Goal: Transaction & Acquisition: Purchase product/service

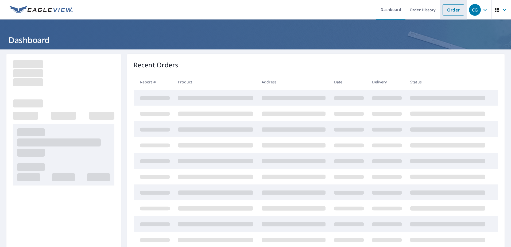
click at [452, 11] on link "Order" at bounding box center [454, 9] width 22 height 11
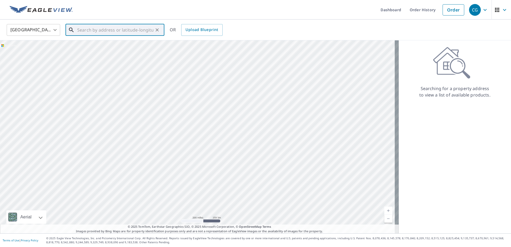
click at [81, 30] on input "text" at bounding box center [115, 29] width 76 height 15
paste input "[STREET_ADDRESS] [GEOGRAPHIC_DATA]"
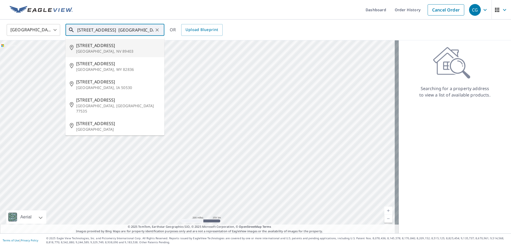
click at [119, 50] on p "[GEOGRAPHIC_DATA], NV 89403" at bounding box center [118, 51] width 84 height 5
type input "[STREET_ADDRESS][PERSON_NAME]"
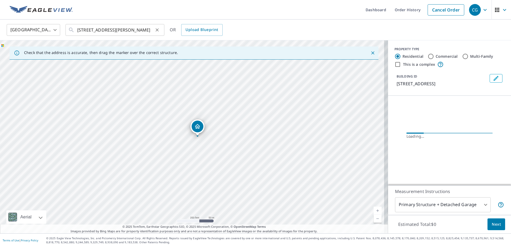
click at [159, 30] on icon "Clear" at bounding box center [157, 29] width 5 height 5
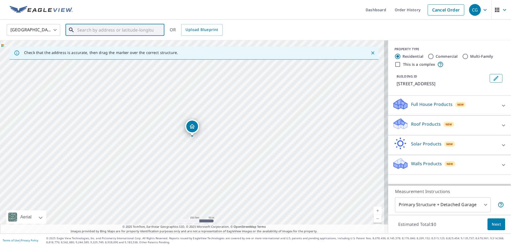
paste input "[STREET_ADDRESS] [GEOGRAPHIC_DATA]"
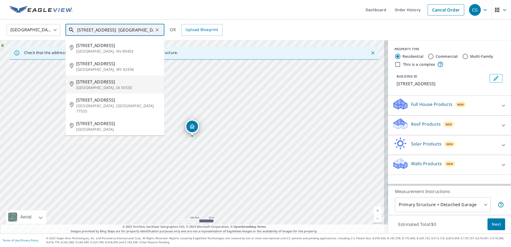
click at [116, 85] on p "[GEOGRAPHIC_DATA], IA 50530" at bounding box center [118, 87] width 84 height 5
type input "[STREET_ADDRESS][PERSON_NAME]"
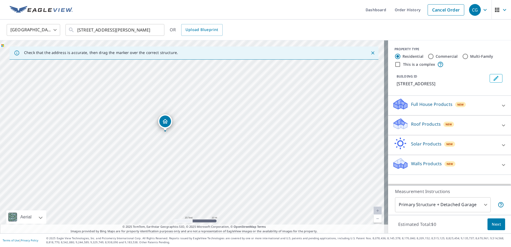
drag, startPoint x: 238, startPoint y: 114, endPoint x: 214, endPoint y: 105, distance: 25.9
click at [214, 105] on div "[STREET_ADDRESS][PERSON_NAME]" at bounding box center [194, 136] width 388 height 193
drag, startPoint x: 152, startPoint y: 116, endPoint x: 162, endPoint y: 132, distance: 18.7
click at [162, 132] on div "[STREET_ADDRESS][PERSON_NAME]" at bounding box center [194, 136] width 388 height 193
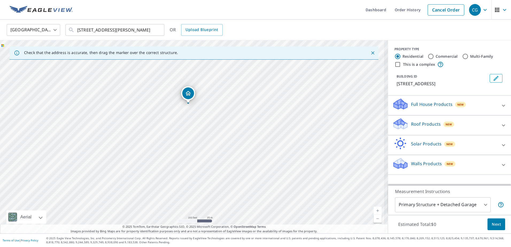
drag, startPoint x: 237, startPoint y: 159, endPoint x: 265, endPoint y: 209, distance: 57.5
click at [265, 209] on div "[STREET_ADDRESS][PERSON_NAME]" at bounding box center [194, 136] width 388 height 193
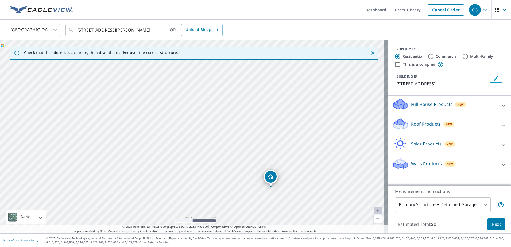
drag, startPoint x: 178, startPoint y: 148, endPoint x: 223, endPoint y: 165, distance: 48.1
click at [223, 165] on div "[STREET_ADDRESS][PERSON_NAME]" at bounding box center [194, 136] width 388 height 193
drag, startPoint x: 121, startPoint y: 149, endPoint x: 233, endPoint y: 164, distance: 113.1
click at [233, 164] on div "[STREET_ADDRESS][PERSON_NAME]" at bounding box center [194, 136] width 388 height 193
click at [158, 30] on icon "Clear" at bounding box center [157, 29] width 3 height 3
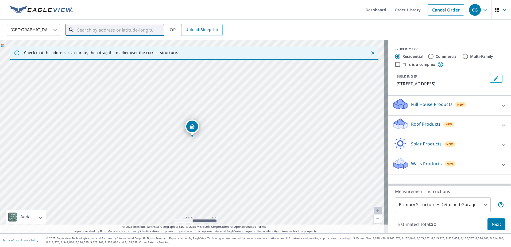
click at [98, 30] on input "text" at bounding box center [115, 29] width 76 height 15
paste input "[STREET_ADDRESS][PERSON_NAME]"
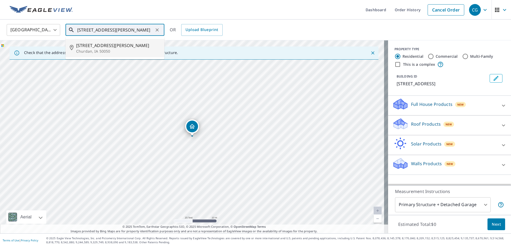
click at [113, 48] on span "[STREET_ADDRESS][PERSON_NAME]" at bounding box center [118, 45] width 84 height 6
type input "[STREET_ADDRESS][PERSON_NAME]"
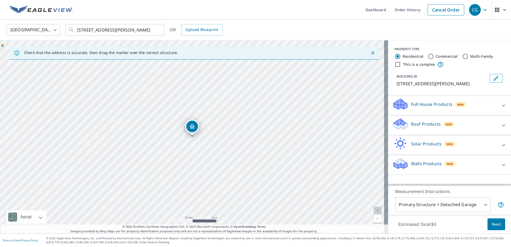
click at [426, 123] on p "Roof Products" at bounding box center [426, 124] width 30 height 6
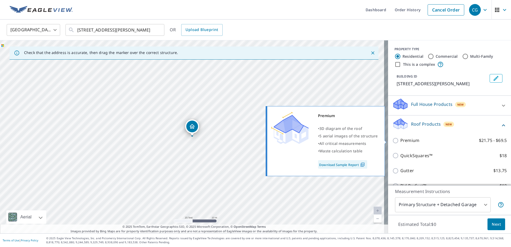
click at [405, 141] on p "Premium" at bounding box center [409, 140] width 19 height 7
click at [400, 141] on input "Premium $21.75 - $69.5" at bounding box center [396, 140] width 8 height 6
checkbox input "true"
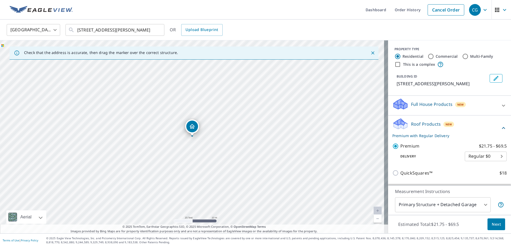
click at [492, 226] on span "Next" at bounding box center [496, 224] width 9 height 7
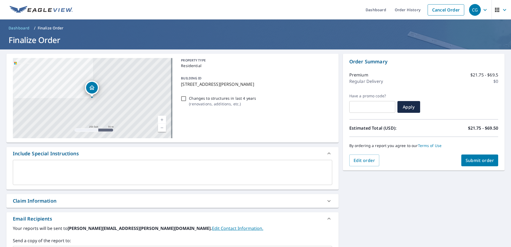
click at [477, 164] on button "Submit order" at bounding box center [479, 161] width 37 height 12
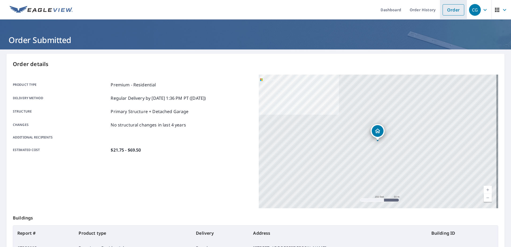
click at [445, 10] on link "Order" at bounding box center [454, 9] width 22 height 11
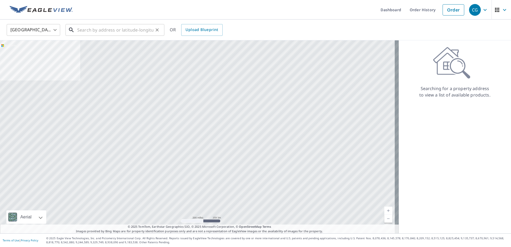
click at [124, 29] on input "text" at bounding box center [115, 29] width 76 height 15
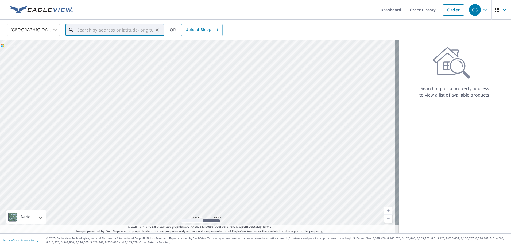
paste input "[STREET_ADDRESS][PERSON_NAME][PERSON_NAME]"
click at [110, 46] on span "[STREET_ADDRESS][PERSON_NAME]" at bounding box center [118, 45] width 84 height 6
type input "[STREET_ADDRESS][PERSON_NAME]"
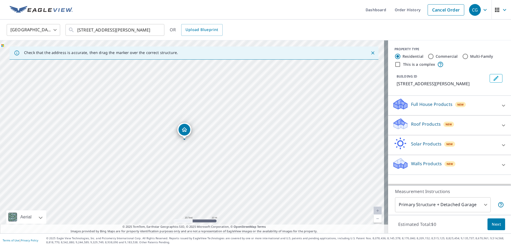
click at [424, 107] on p "Full House Products" at bounding box center [431, 104] width 41 height 6
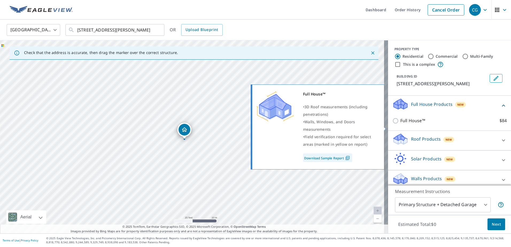
click at [415, 124] on p "Full House™" at bounding box center [412, 120] width 25 height 7
click at [400, 124] on input "Full House™ $84" at bounding box center [396, 121] width 8 height 6
checkbox input "true"
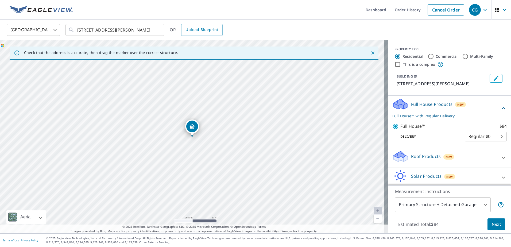
click at [483, 224] on div "Estimated Total: $84 Next" at bounding box center [449, 224] width 123 height 19
click at [497, 226] on span "Next" at bounding box center [496, 224] width 9 height 7
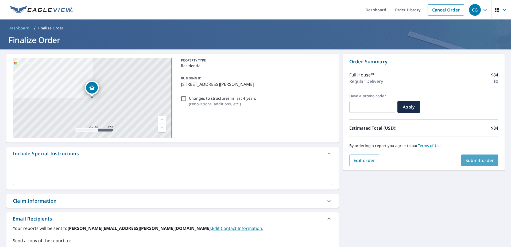
click at [487, 160] on span "Submit order" at bounding box center [480, 160] width 29 height 6
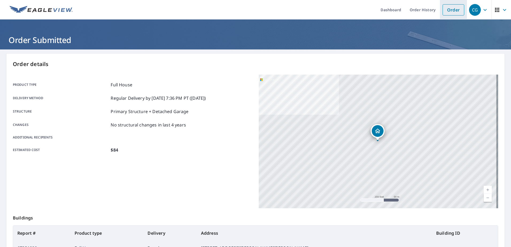
click at [448, 9] on link "Order" at bounding box center [454, 9] width 22 height 11
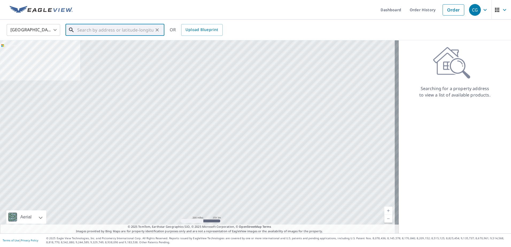
click at [97, 28] on input "text" at bounding box center [115, 29] width 76 height 15
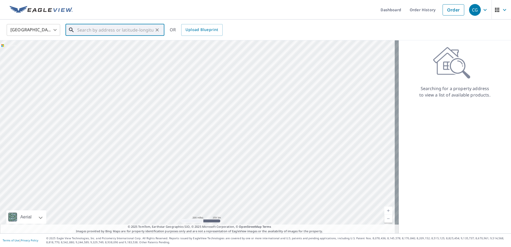
paste input "906 IA-175. [GEOGRAPHIC_DATA]"
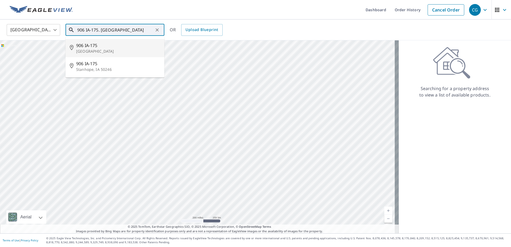
click at [118, 50] on p "[GEOGRAPHIC_DATA]" at bounding box center [118, 51] width 84 height 5
type input "[STREET_ADDRESS]"
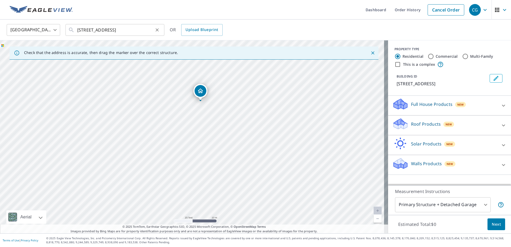
click at [156, 29] on icon "Clear" at bounding box center [157, 29] width 5 height 5
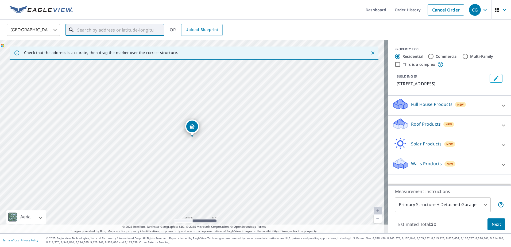
click at [120, 30] on input "text" at bounding box center [115, 29] width 76 height 15
paste input "[STREET_ADDRESS]"
click at [125, 51] on p "Jefferson, IA 50129" at bounding box center [118, 51] width 84 height 5
type input "[STREET_ADDRESS]"
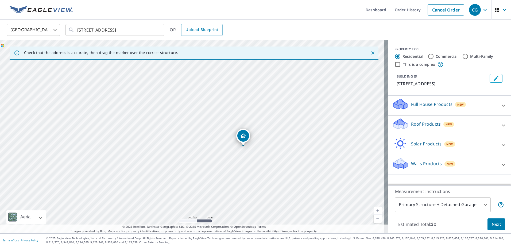
click at [402, 122] on icon at bounding box center [400, 124] width 16 height 13
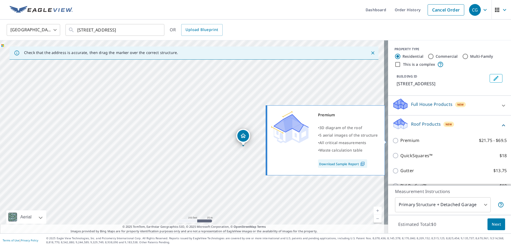
click at [407, 142] on p "Premium" at bounding box center [409, 140] width 19 height 7
click at [400, 142] on input "Premium $21.75 - $69.5" at bounding box center [396, 140] width 8 height 6
checkbox input "true"
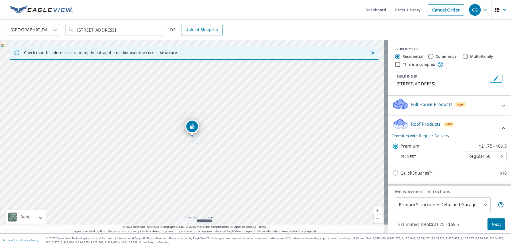
click at [488, 224] on button "Next" at bounding box center [497, 224] width 18 height 12
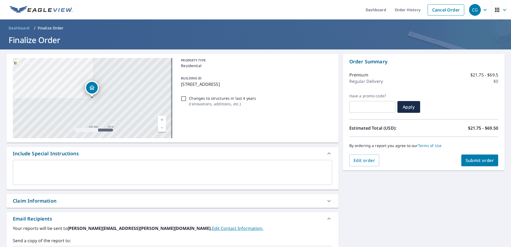
click at [481, 163] on button "Submit order" at bounding box center [479, 161] width 37 height 12
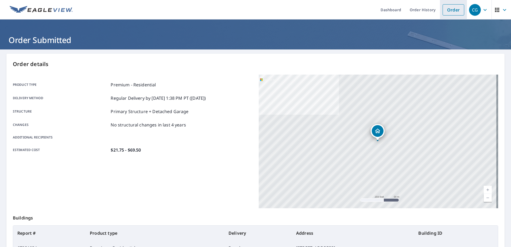
click at [447, 10] on link "Order" at bounding box center [454, 9] width 22 height 11
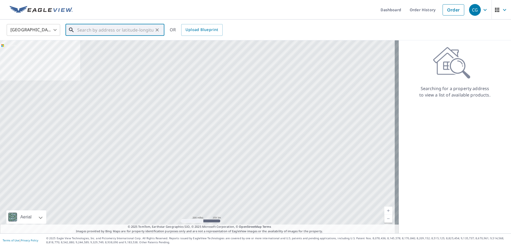
click at [115, 28] on input "text" at bounding box center [115, 29] width 76 height 15
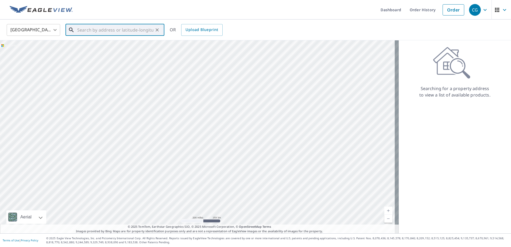
paste input "906 IA-175. [GEOGRAPHIC_DATA]"
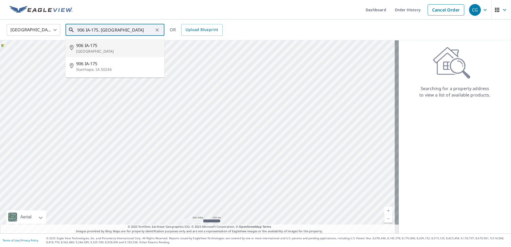
click at [123, 47] on span "906 IA-175" at bounding box center [118, 45] width 84 height 6
type input "[STREET_ADDRESS]"
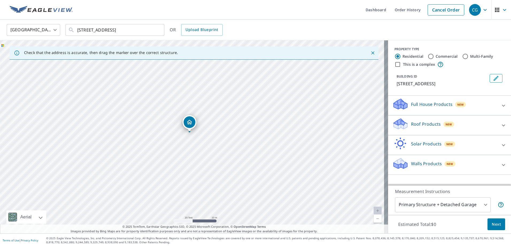
click at [419, 125] on p "Roof Products" at bounding box center [426, 124] width 30 height 6
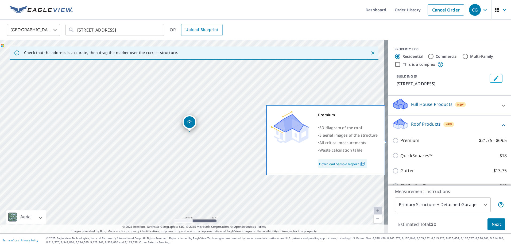
click at [410, 141] on p "Premium" at bounding box center [409, 140] width 19 height 7
click at [400, 141] on input "Premium $21.75 - $69.5" at bounding box center [396, 140] width 8 height 6
checkbox input "true"
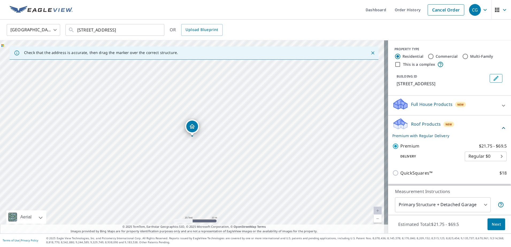
click at [504, 225] on div "Estimated Total: $21.75 - $69.5 Next" at bounding box center [449, 224] width 123 height 19
click at [496, 224] on span "Next" at bounding box center [496, 224] width 9 height 7
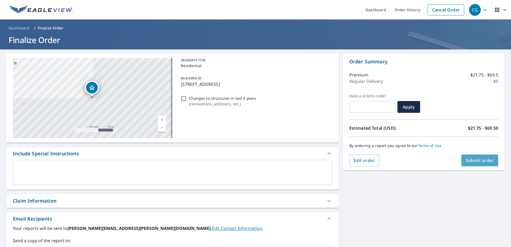
click at [485, 164] on button "Submit order" at bounding box center [479, 161] width 37 height 12
